Goal: Task Accomplishment & Management: Manage account settings

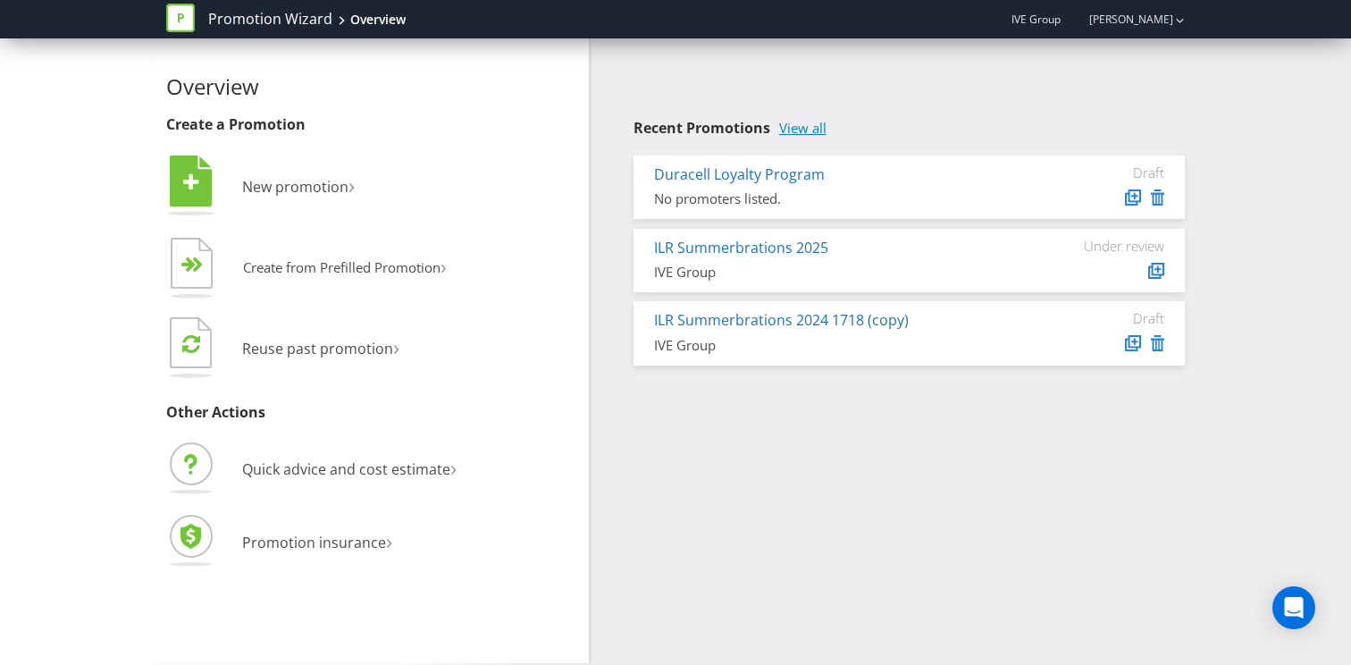
click at [815, 131] on link "View all" at bounding box center [802, 128] width 47 height 15
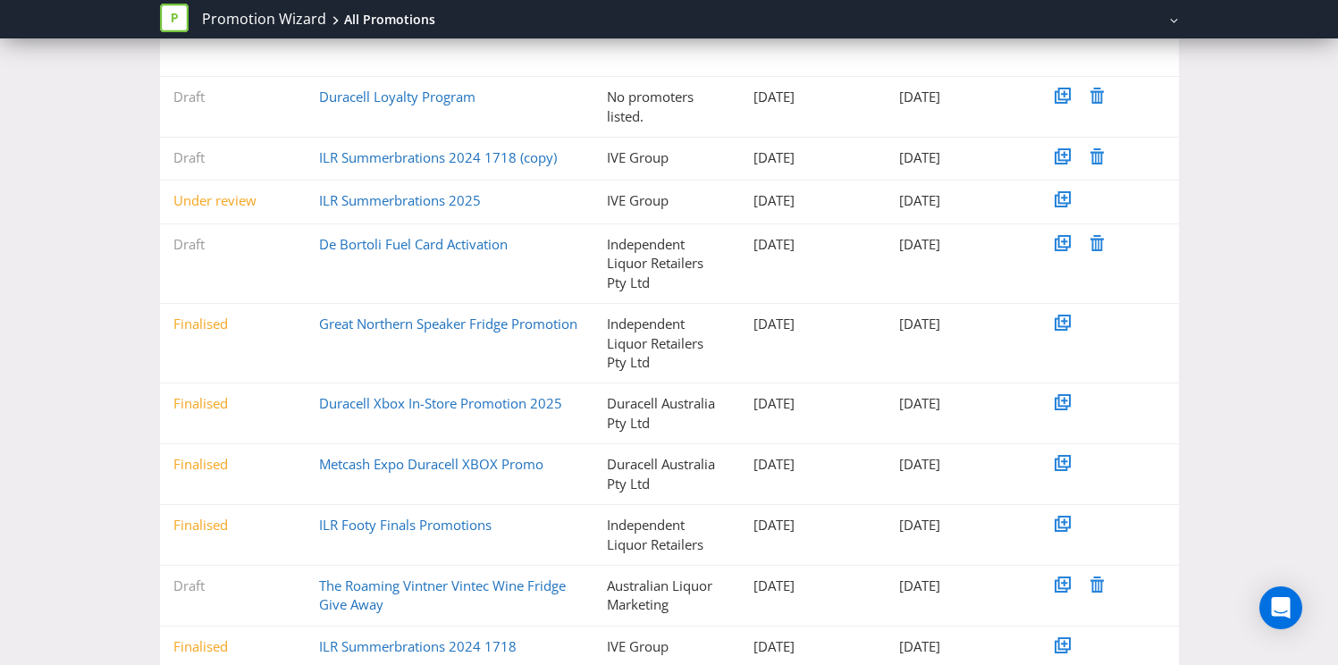
scroll to position [284, 0]
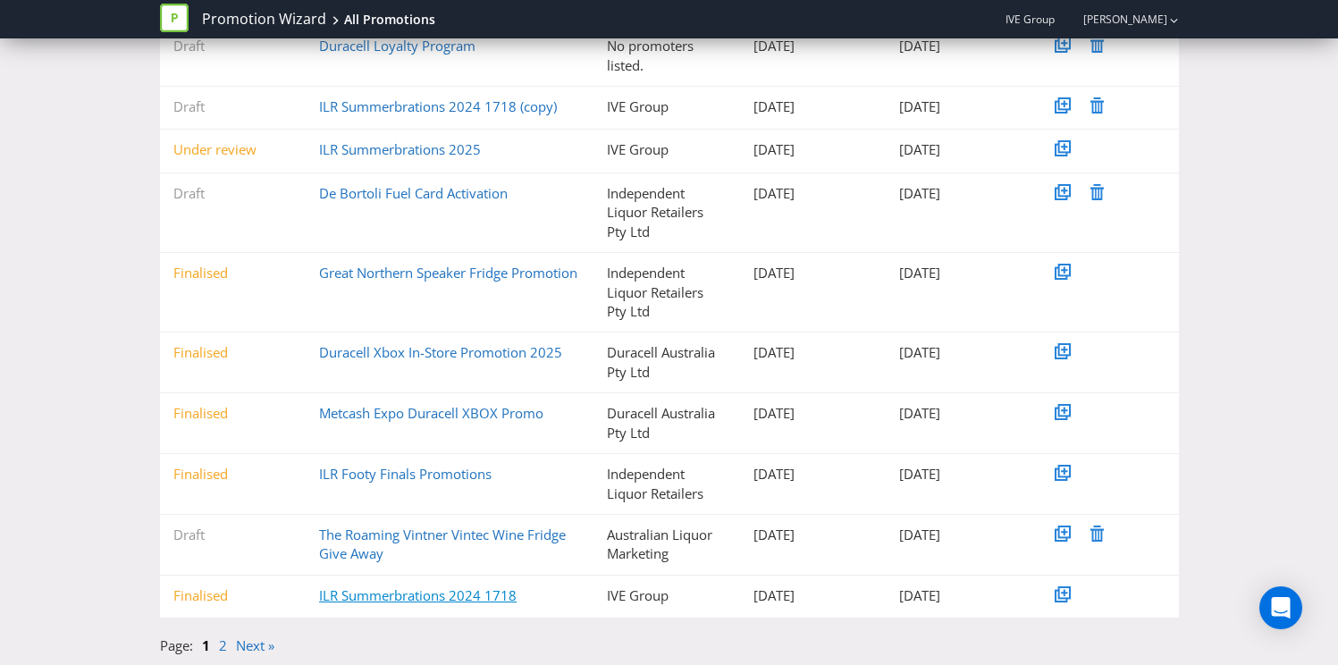
click at [412, 598] on link "ILR Summerbrations 2024 1718" at bounding box center [417, 595] width 197 height 18
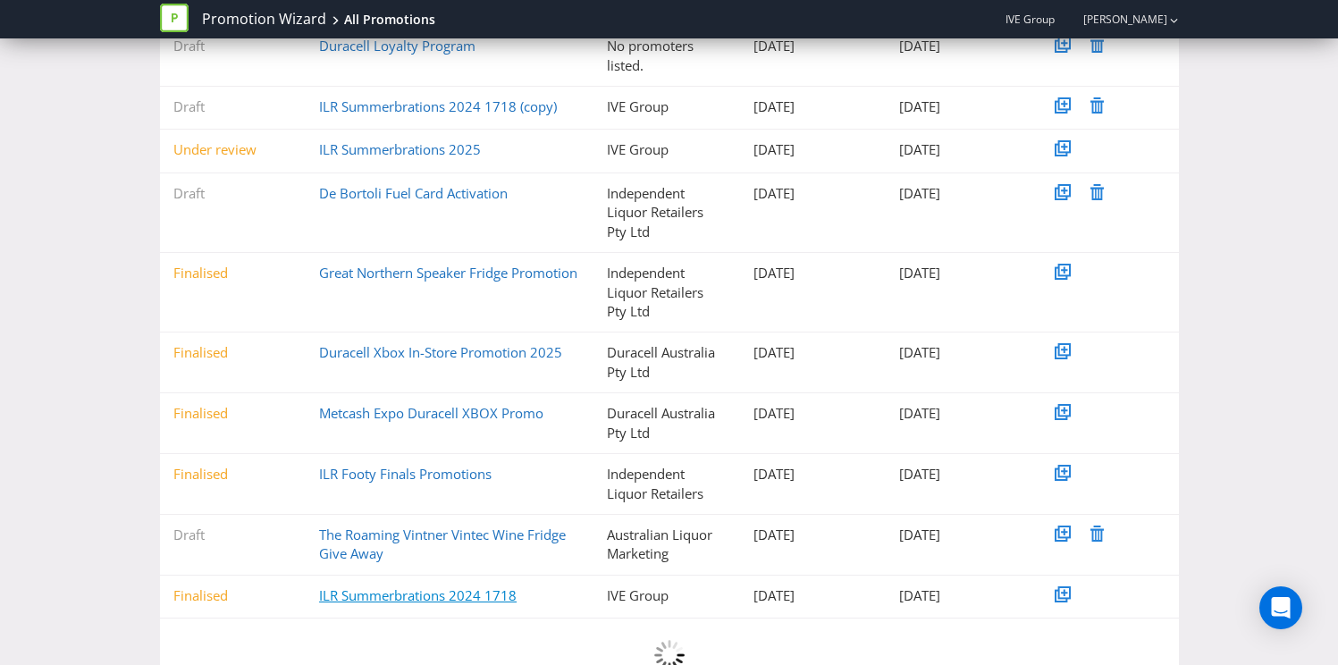
scroll to position [55, 0]
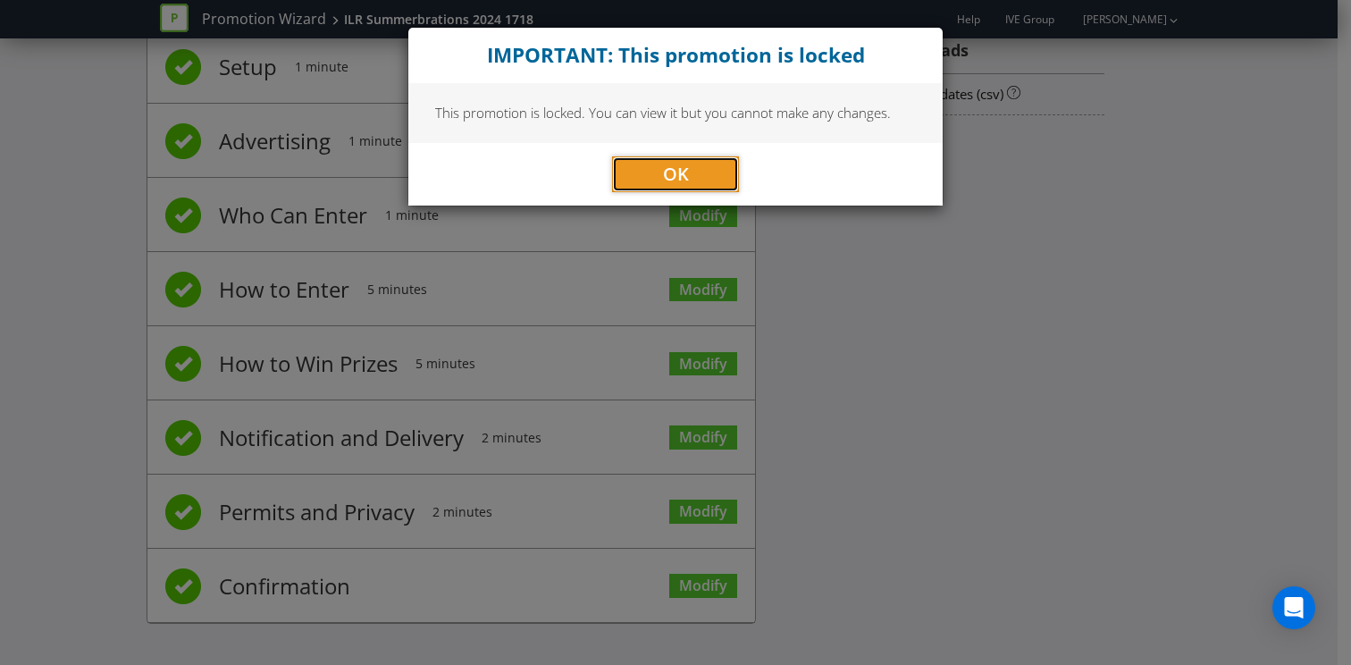
click at [676, 166] on span "OK" at bounding box center [676, 174] width 26 height 24
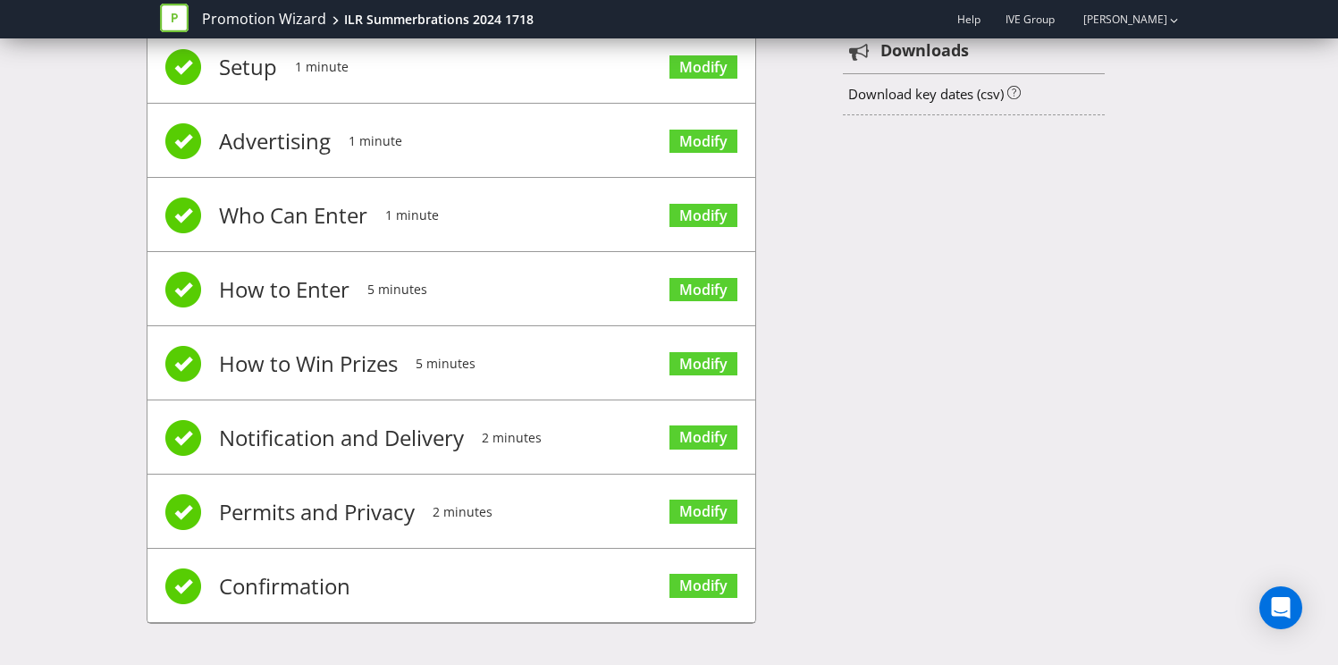
click at [382, 584] on li "Confirmation Modify" at bounding box center [451, 586] width 608 height 74
click at [253, 576] on span "Confirmation" at bounding box center [284, 585] width 131 height 71
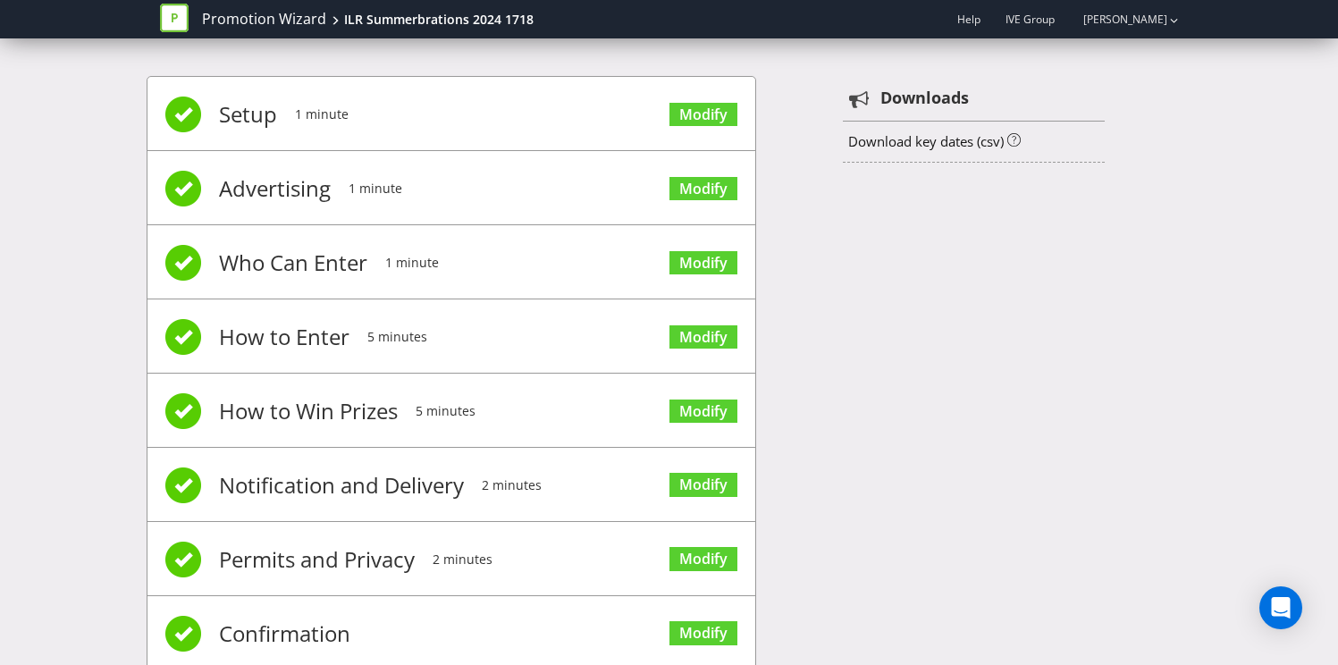
scroll to position [0, 0]
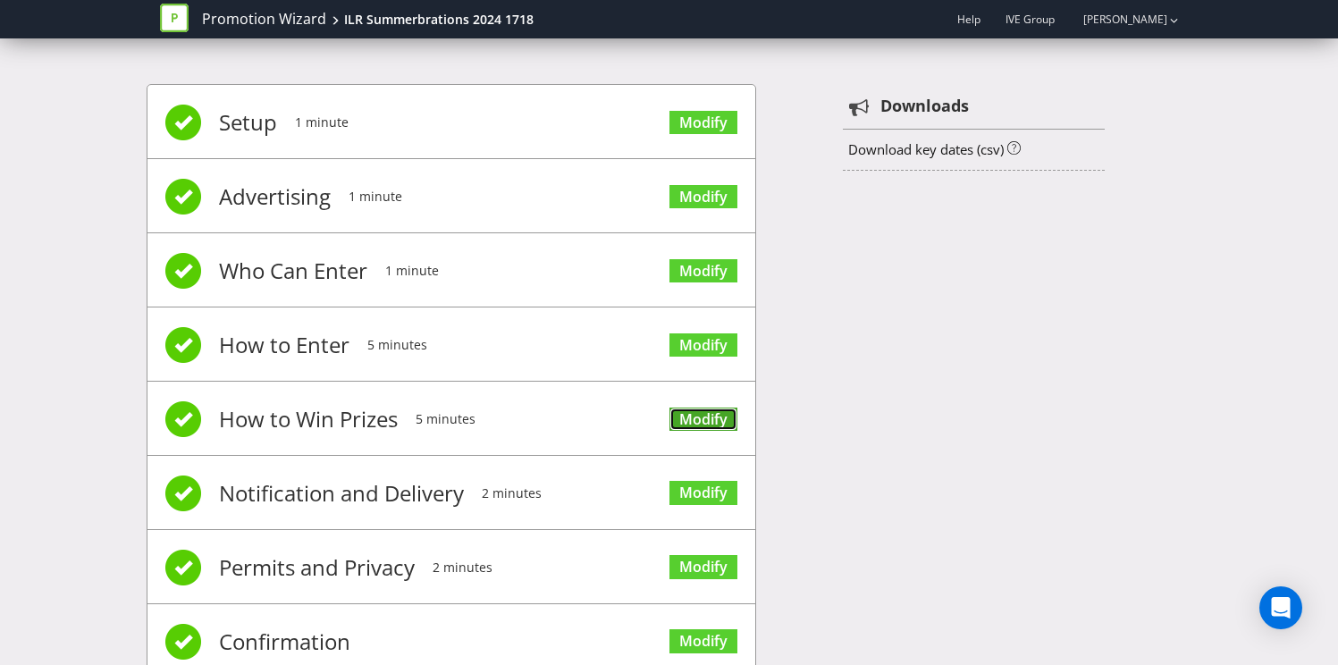
click at [683, 410] on link "Modify" at bounding box center [703, 419] width 68 height 24
